Goal: Check status: Check status

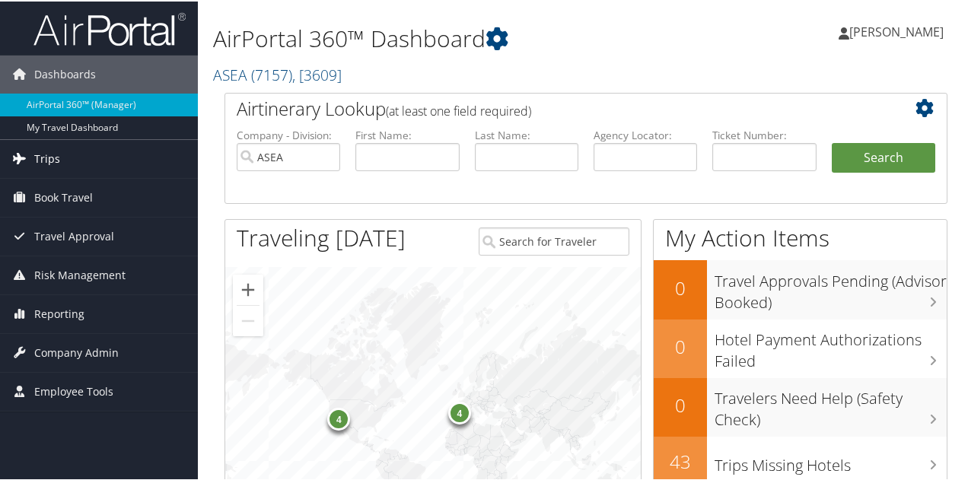
click at [70, 157] on link "Trips" at bounding box center [99, 158] width 198 height 38
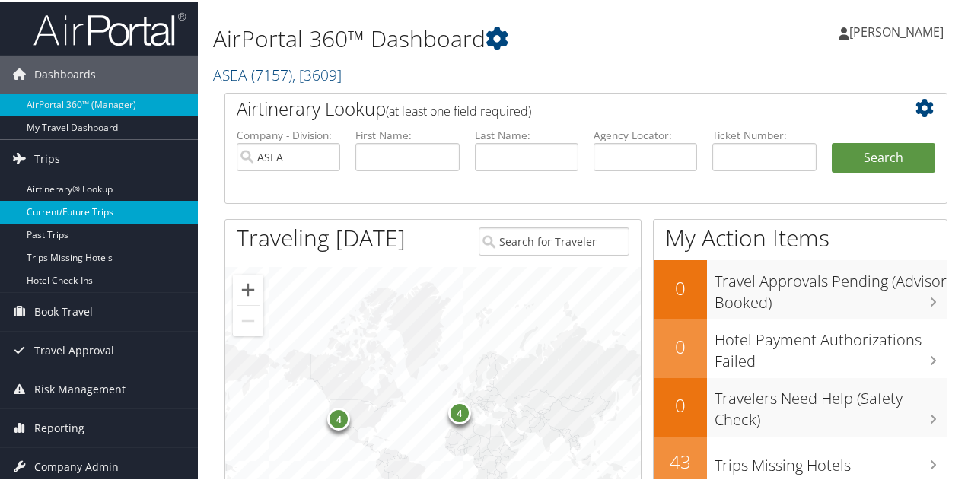
click at [100, 209] on link "Current/Future Trips" at bounding box center [99, 210] width 198 height 23
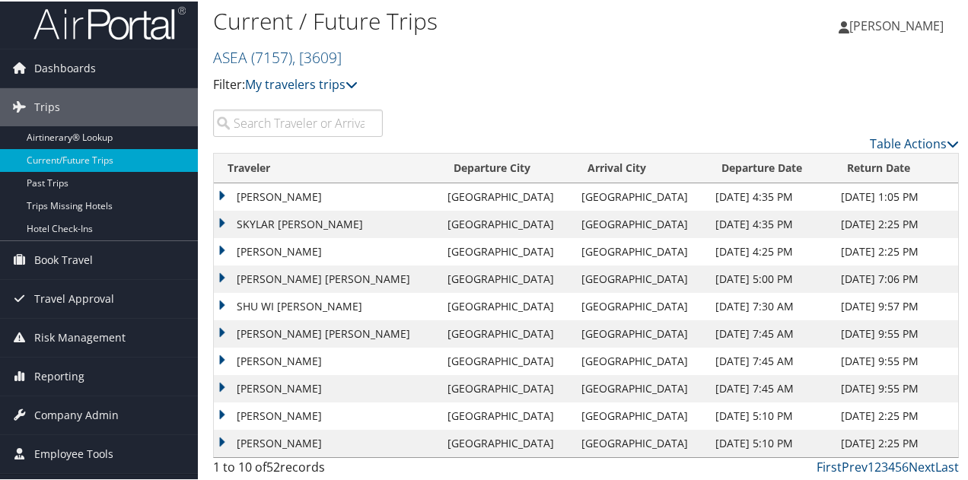
scroll to position [8, 0]
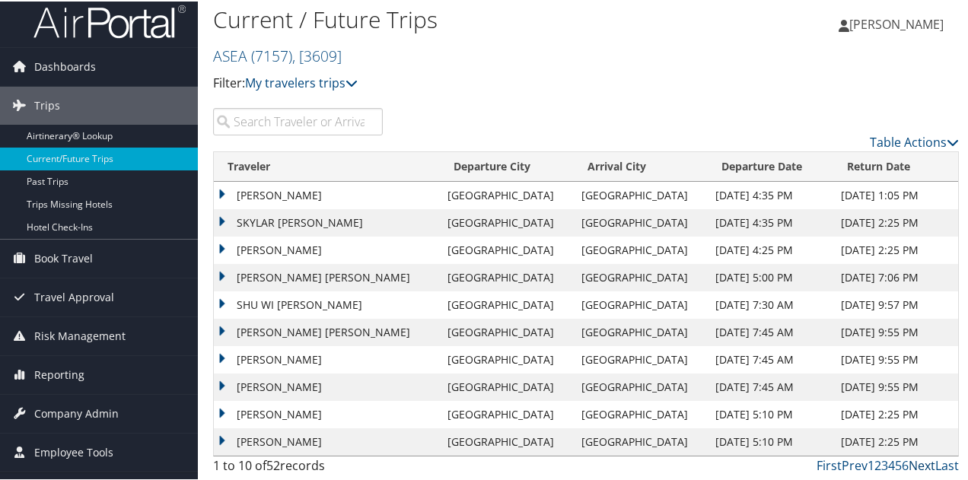
click at [915, 463] on link "Next" at bounding box center [922, 464] width 27 height 17
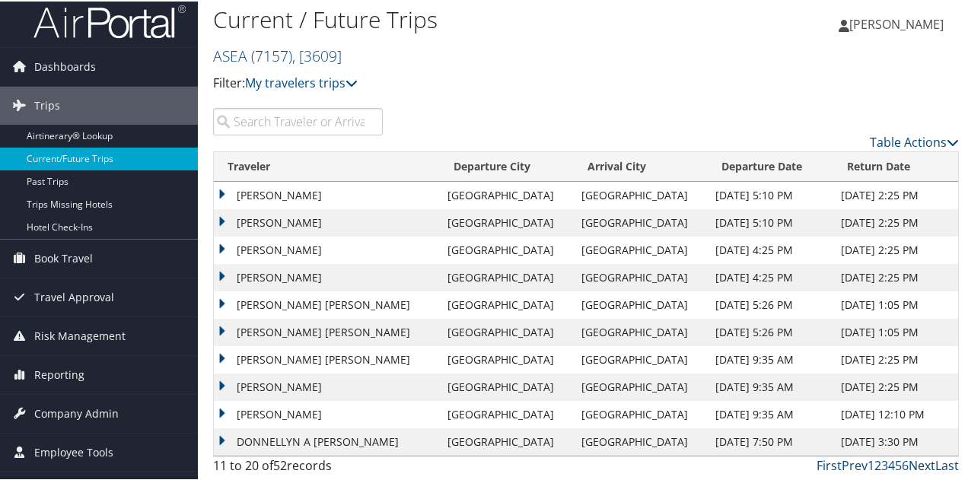
click at [915, 463] on link "Next" at bounding box center [922, 464] width 27 height 17
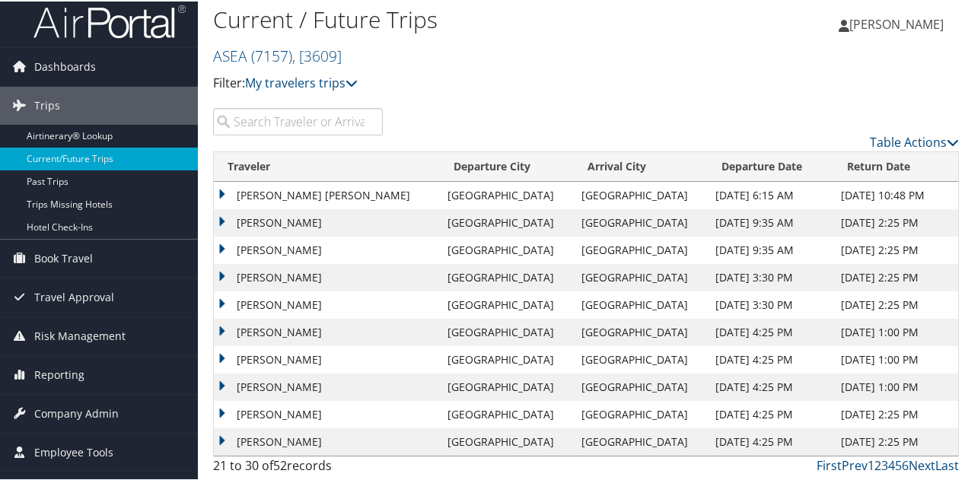
click at [283, 412] on td "[PERSON_NAME]" at bounding box center [327, 413] width 226 height 27
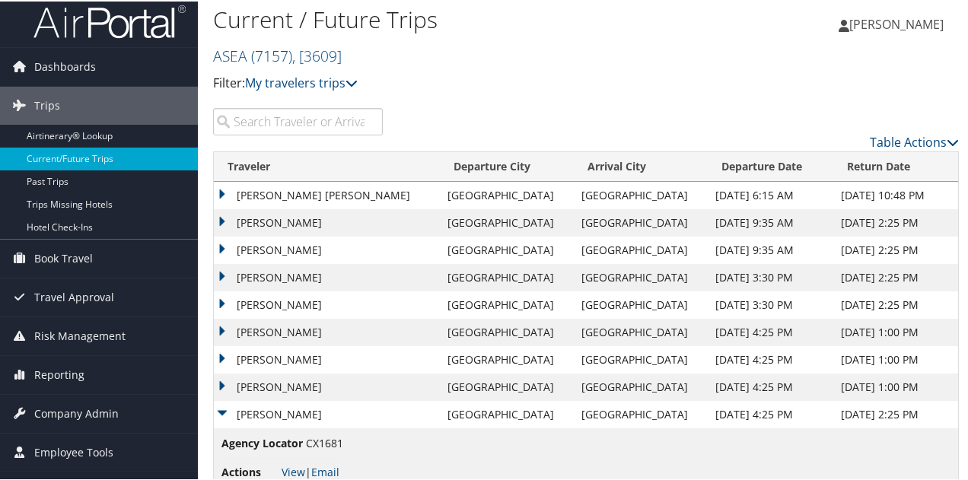
scroll to position [72, 0]
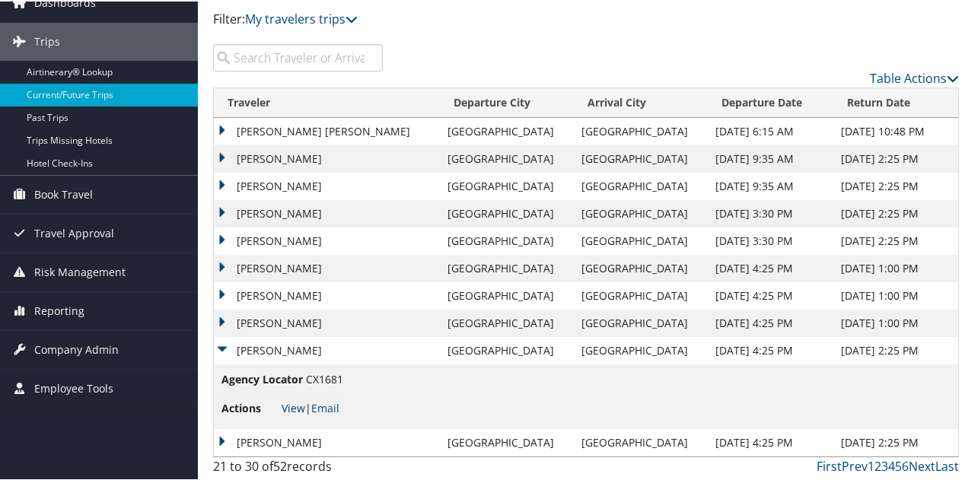
click at [286, 404] on link "View" at bounding box center [294, 407] width 24 height 14
click at [257, 272] on td "FRANCISCO SANTOYO GONZALEZ" at bounding box center [327, 266] width 226 height 27
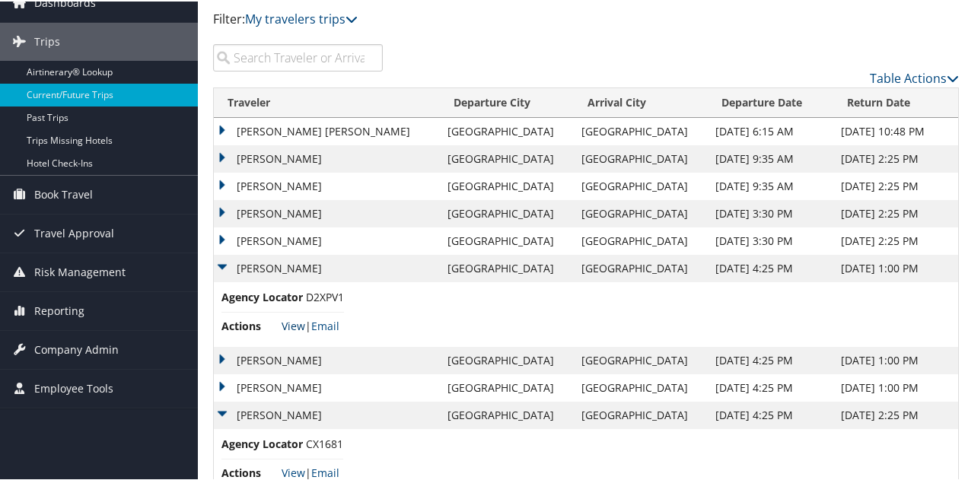
click at [300, 326] on link "View" at bounding box center [294, 324] width 24 height 14
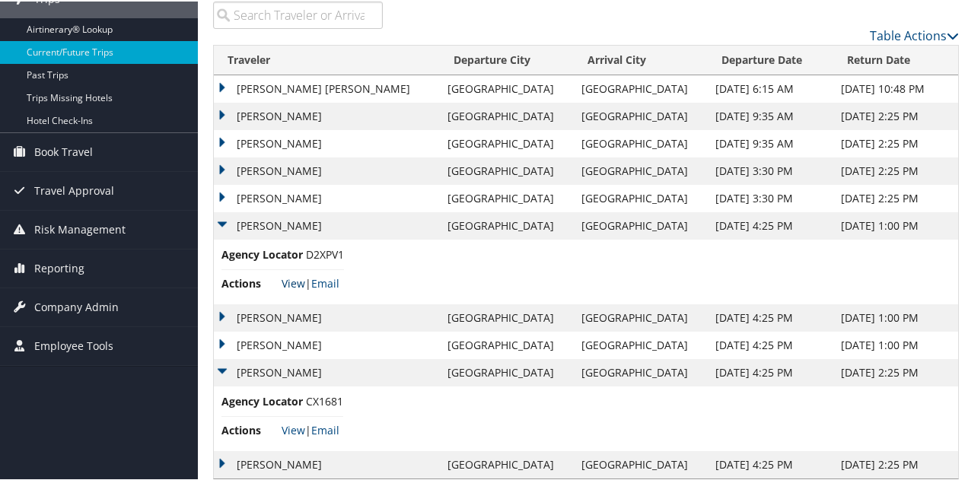
scroll to position [135, 0]
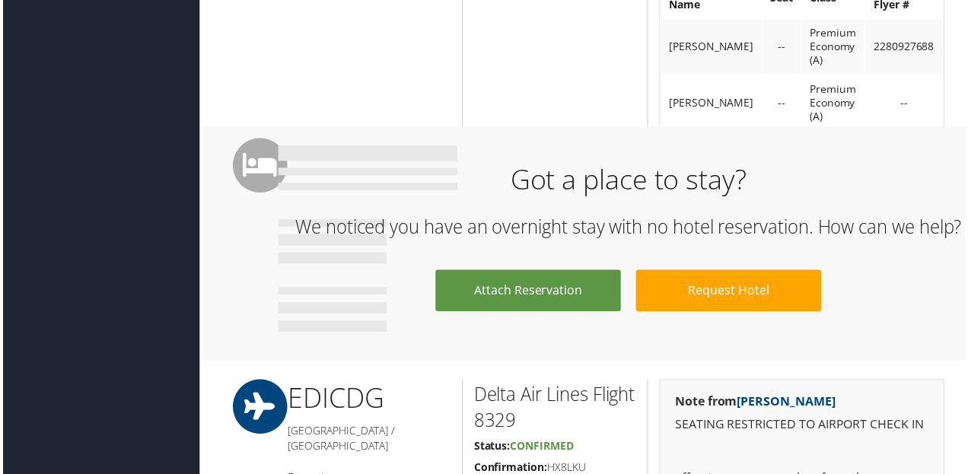
scroll to position [1674, 0]
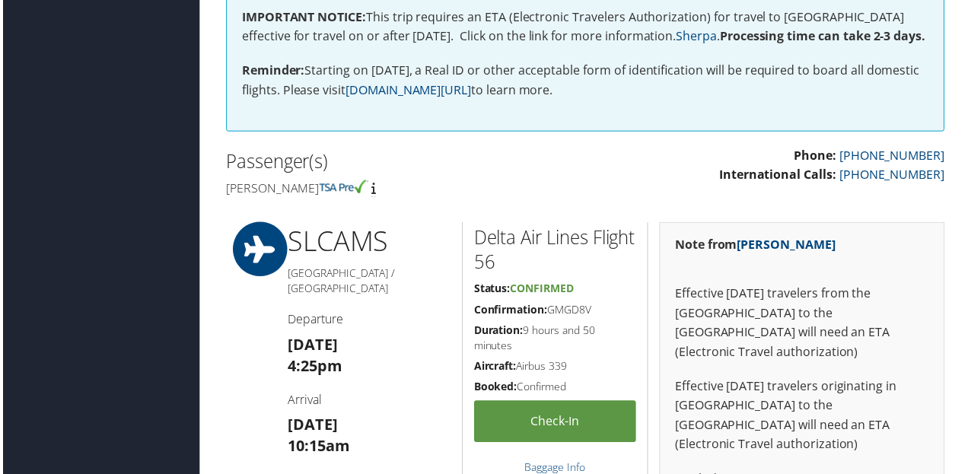
scroll to position [457, 0]
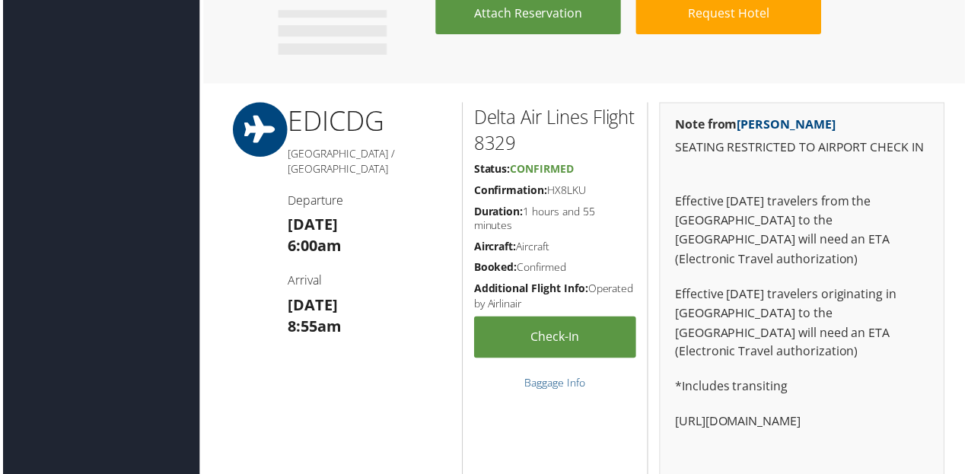
scroll to position [1979, 0]
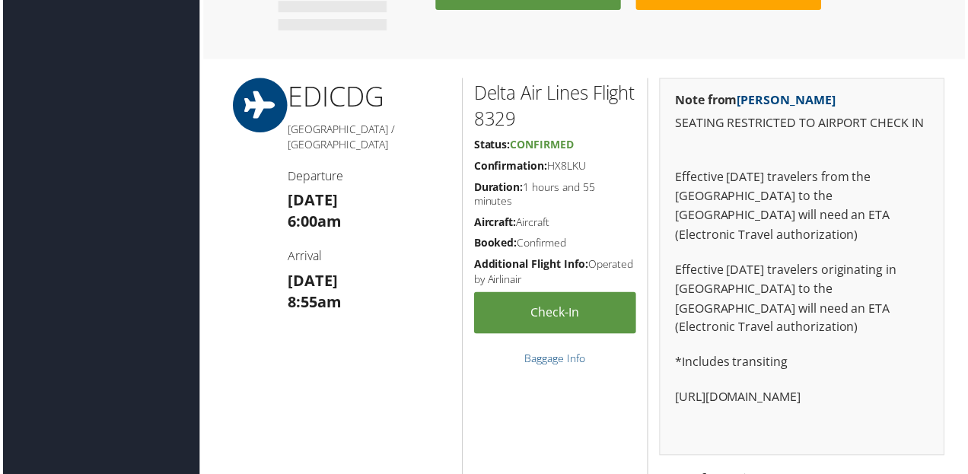
drag, startPoint x: 598, startPoint y: 209, endPoint x: 551, endPoint y: 212, distance: 47.3
click at [551, 174] on h5 "Confirmation: HX8LKU" at bounding box center [555, 166] width 163 height 15
copy h5 "HX8LKU"
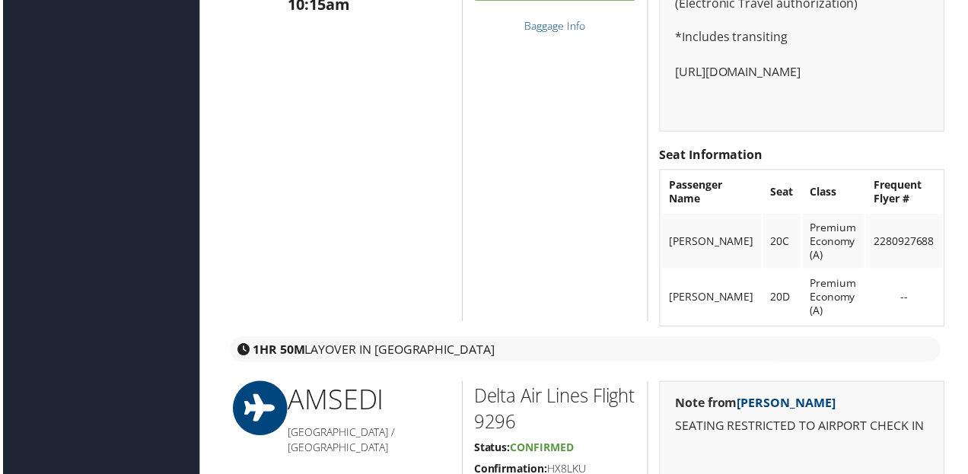
scroll to position [761, 0]
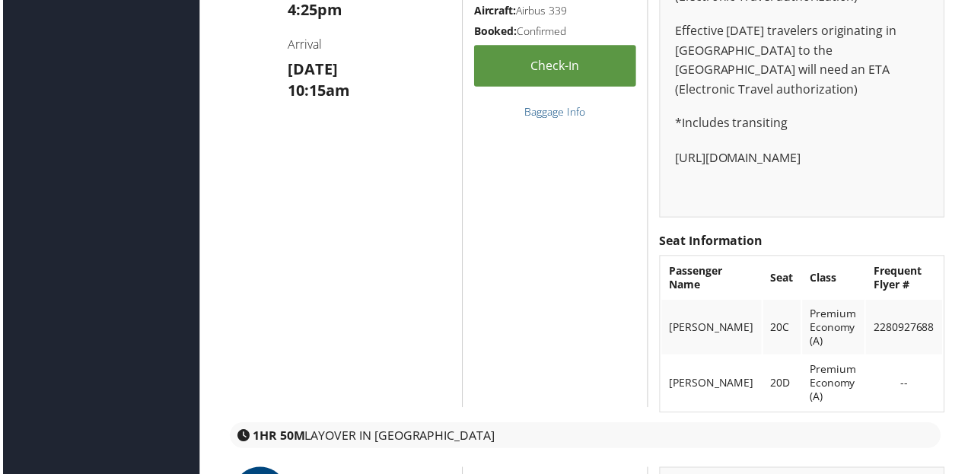
drag, startPoint x: 721, startPoint y: 342, endPoint x: 662, endPoint y: 308, distance: 68.2
click at [663, 309] on td "[PERSON_NAME]" at bounding box center [713, 329] width 100 height 55
copy td "[PERSON_NAME]"
